Goal: Obtain resource: Obtain resource

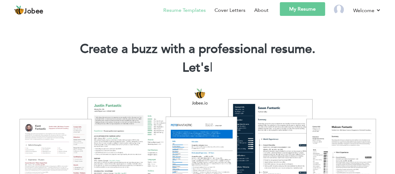
click at [176, 10] on link "Resume Templates" at bounding box center [184, 10] width 42 height 7
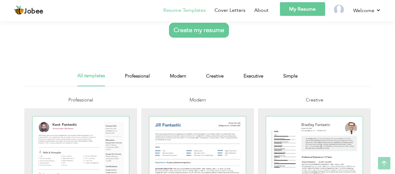
scroll to position [98, 0]
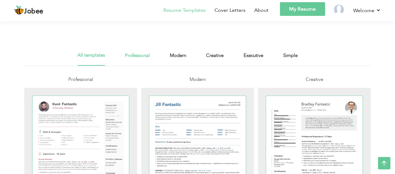
click at [134, 55] on link "Professional" at bounding box center [137, 59] width 25 height 14
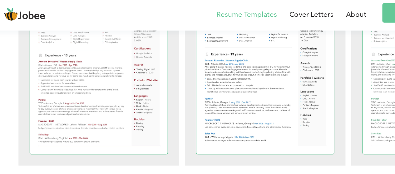
scroll to position [227, 0]
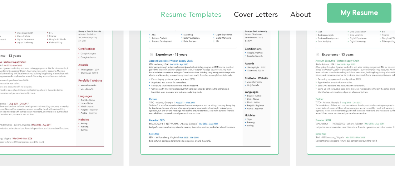
click at [189, 52] on div at bounding box center [197, 45] width 97 height 125
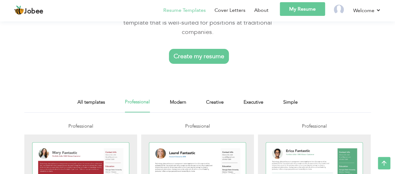
scroll to position [64, 0]
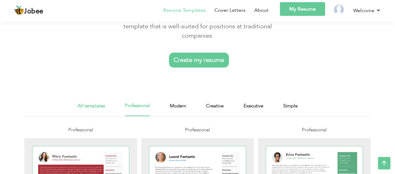
click at [89, 103] on link "All templates" at bounding box center [90, 109] width 27 height 14
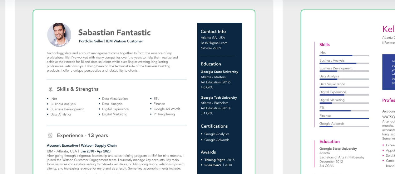
scroll to position [1346, 0]
